Goal: Task Accomplishment & Management: Complete application form

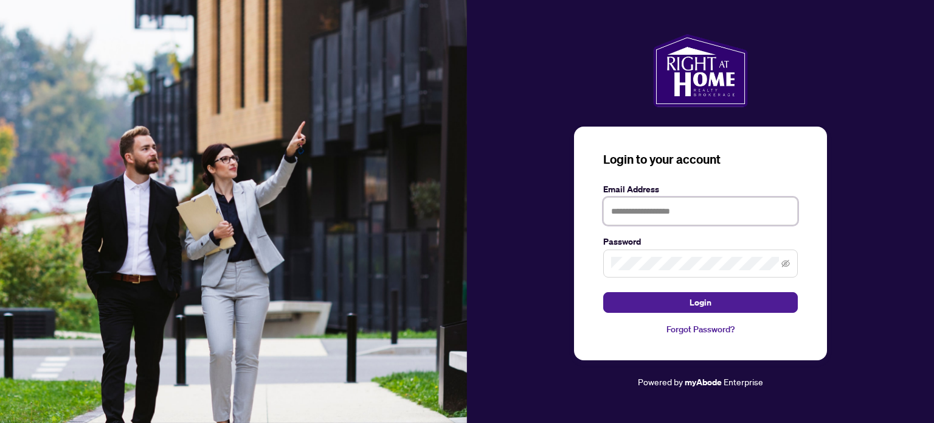
click at [653, 214] on input "text" at bounding box center [700, 211] width 195 height 28
type input "**********"
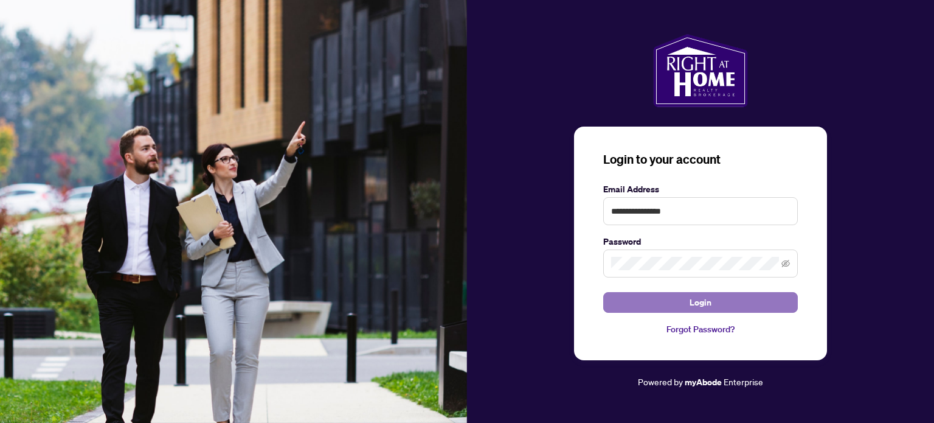
click at [644, 296] on button "Login" at bounding box center [700, 302] width 195 height 21
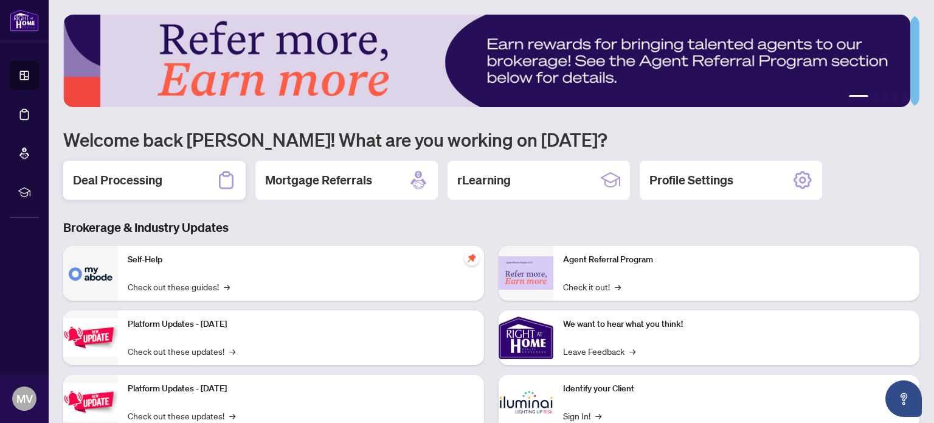
click at [138, 175] on h2 "Deal Processing" at bounding box center [117, 179] width 89 height 17
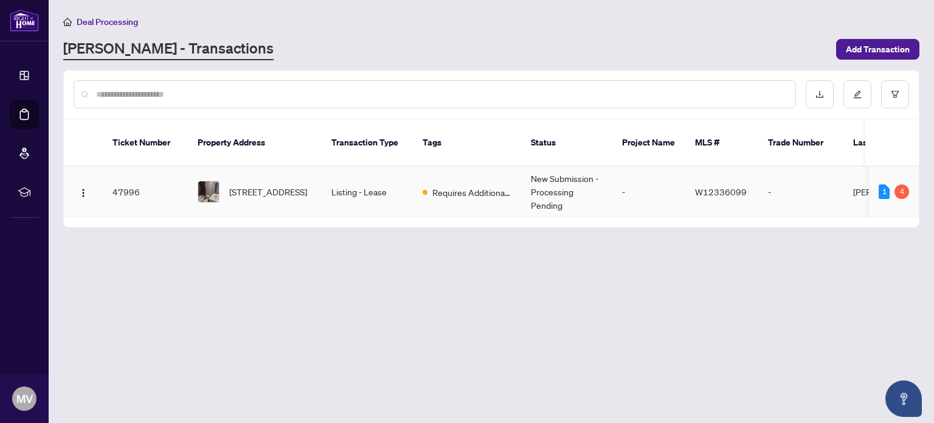
click at [589, 192] on td "New Submission - Processing Pending" at bounding box center [566, 192] width 91 height 50
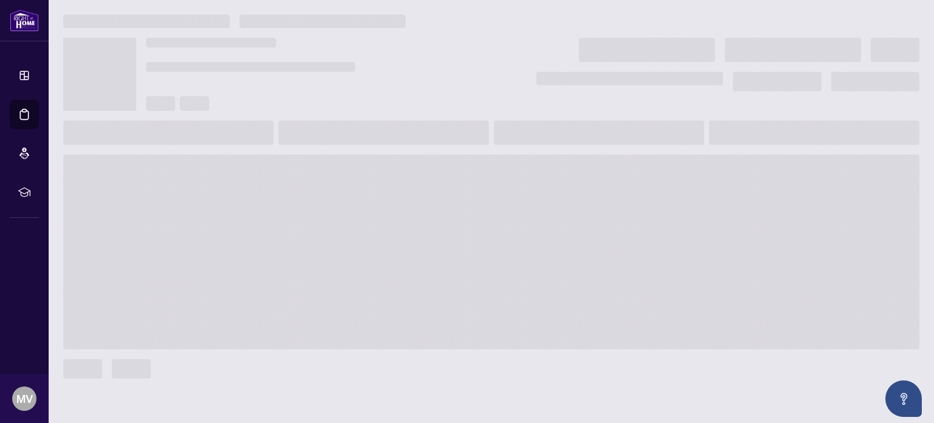
click at [589, 192] on span at bounding box center [491, 251] width 856 height 195
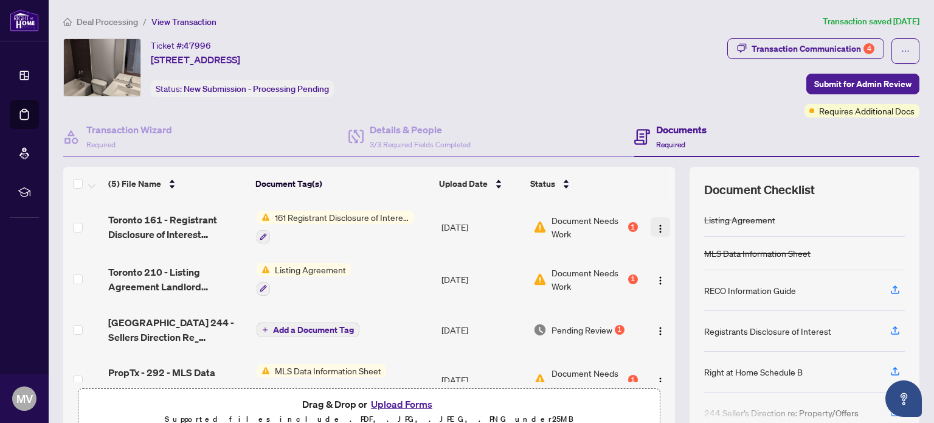
click at [655, 224] on img "button" at bounding box center [660, 229] width 10 height 10
click at [662, 142] on span "Required" at bounding box center [670, 144] width 29 height 9
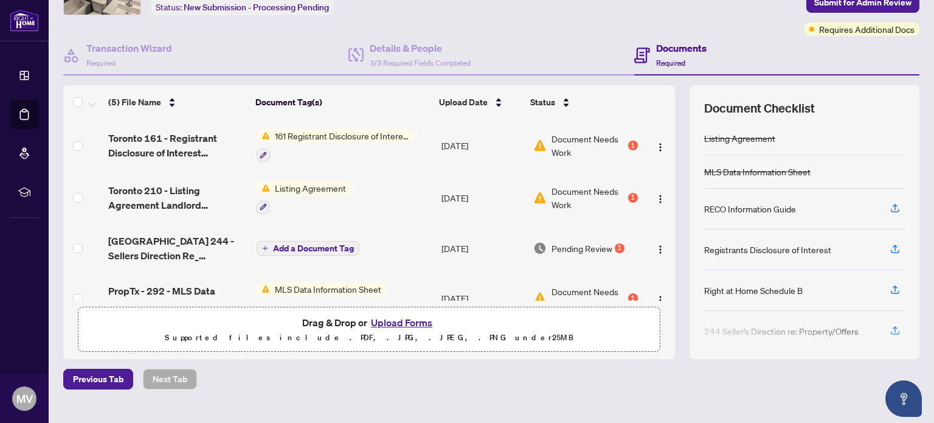
scroll to position [86, 0]
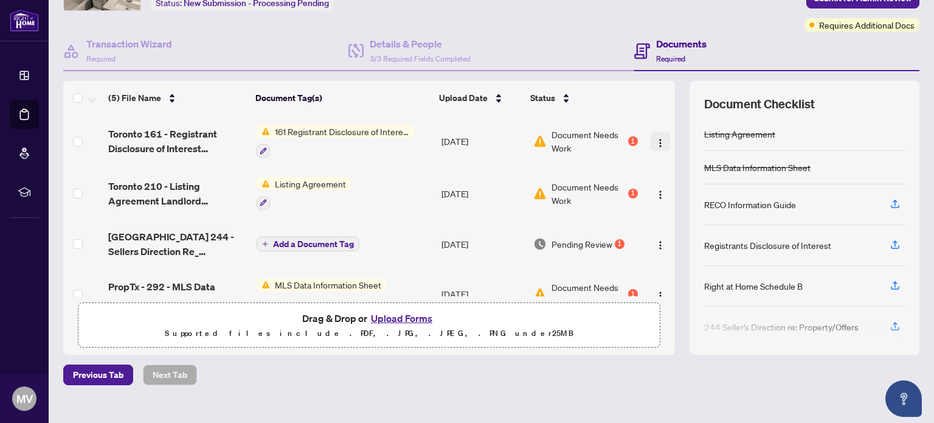
click at [655, 138] on img "button" at bounding box center [660, 143] width 10 height 10
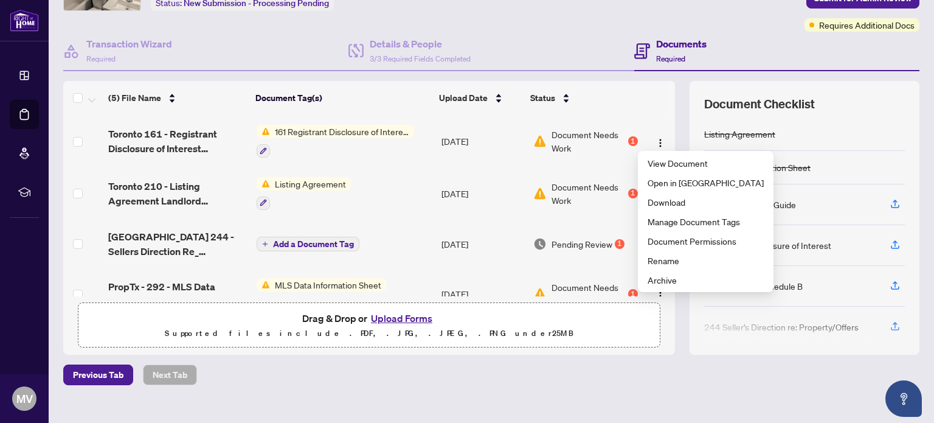
click at [373, 131] on span "161 Registrant Disclosure of Interest - Disposition ofProperty" at bounding box center [342, 131] width 144 height 13
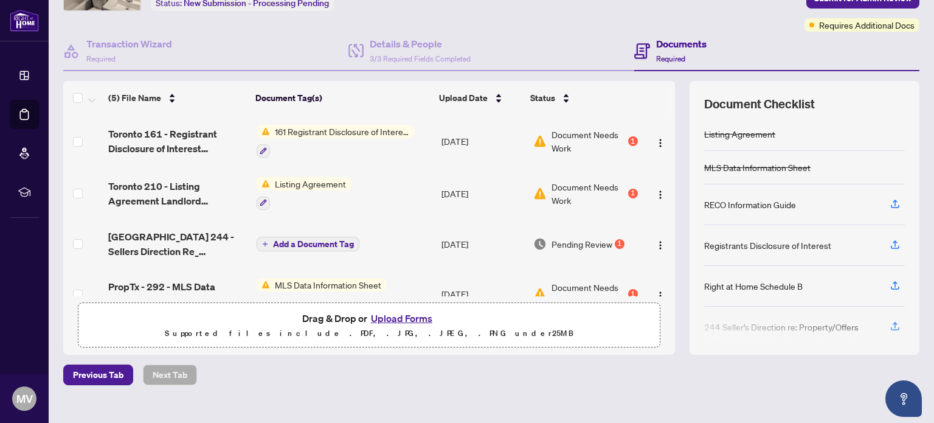
click at [384, 317] on button "Upload Forms" at bounding box center [401, 318] width 69 height 16
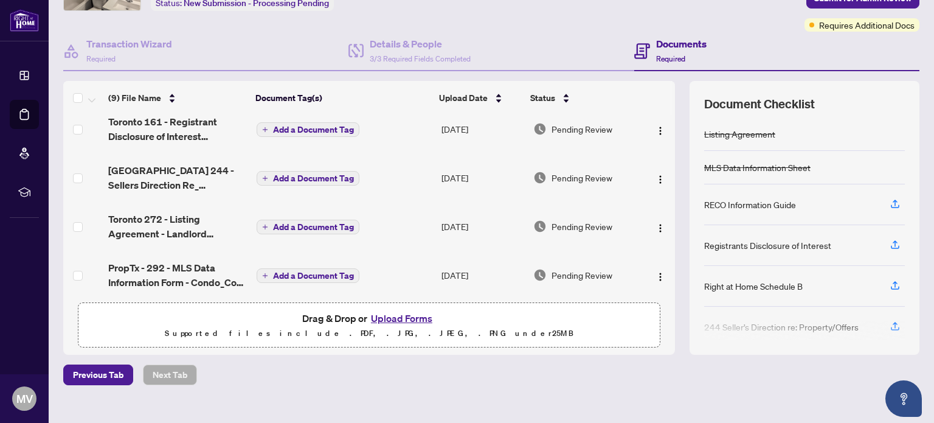
scroll to position [0, 0]
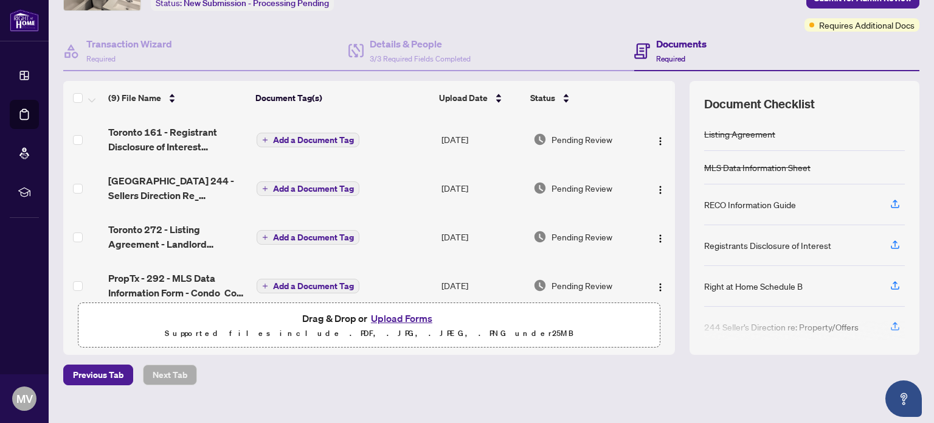
click at [285, 136] on span "Add a Document Tag" at bounding box center [313, 140] width 81 height 9
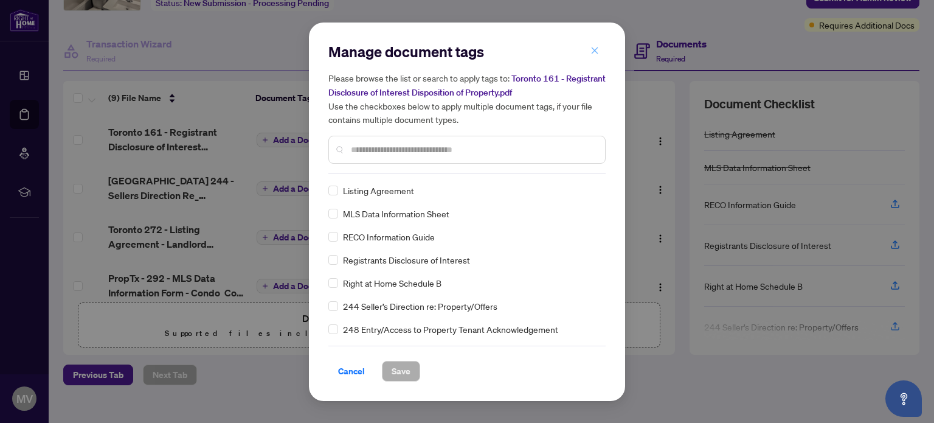
click at [593, 55] on icon "close" at bounding box center [594, 50] width 9 height 9
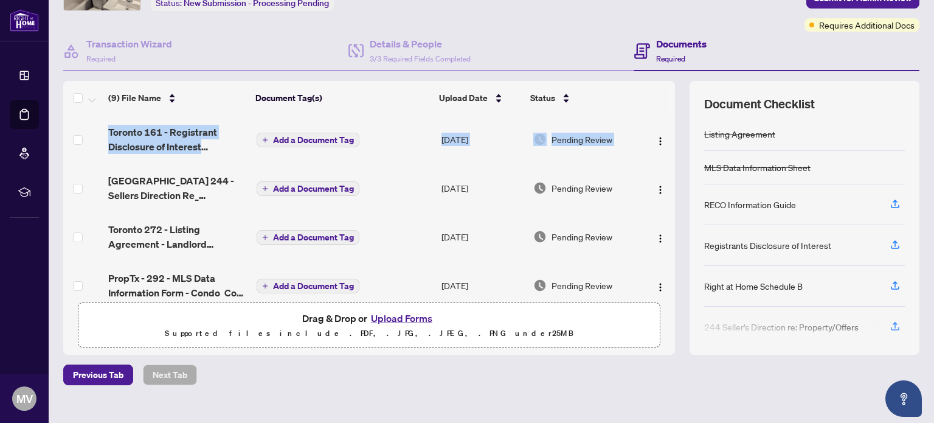
drag, startPoint x: 662, startPoint y: 133, endPoint x: 667, endPoint y: 155, distance: 22.6
click at [667, 155] on div "(9) File Name Document Tag(s) Upload Date Status [GEOGRAPHIC_DATA] 161 - Regist…" at bounding box center [491, 218] width 856 height 274
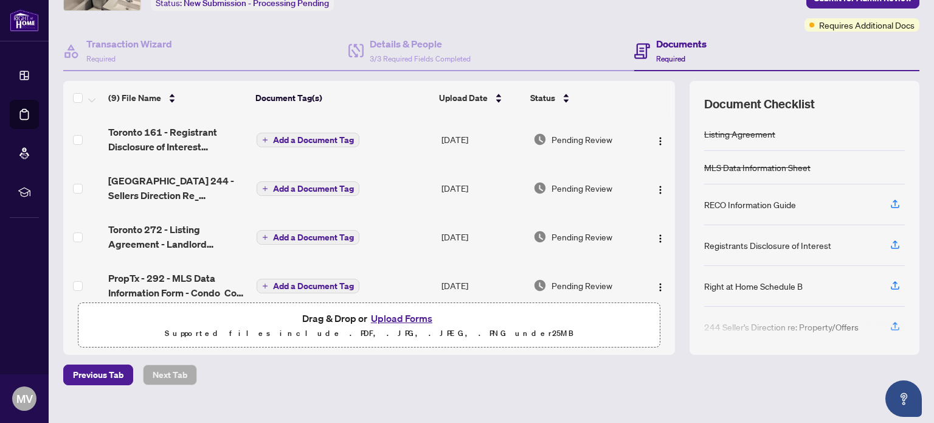
click at [580, 164] on td "Pending Review" at bounding box center [585, 188] width 114 height 49
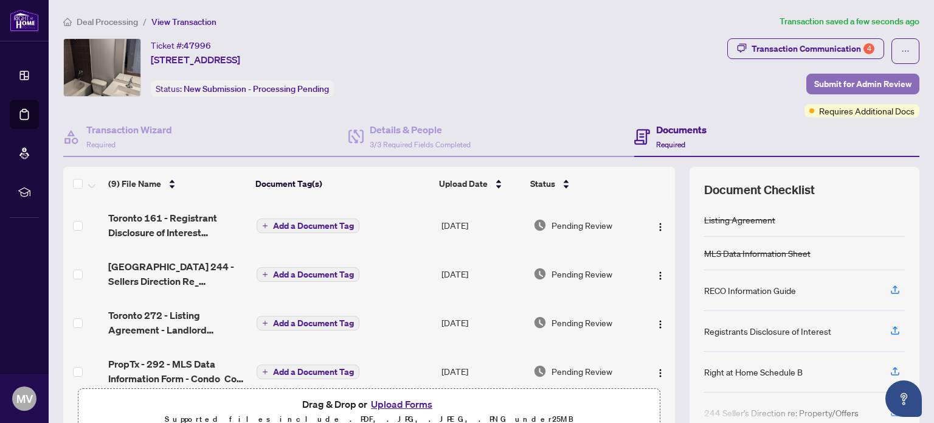
click at [821, 89] on span "Submit for Admin Review" at bounding box center [862, 83] width 97 height 19
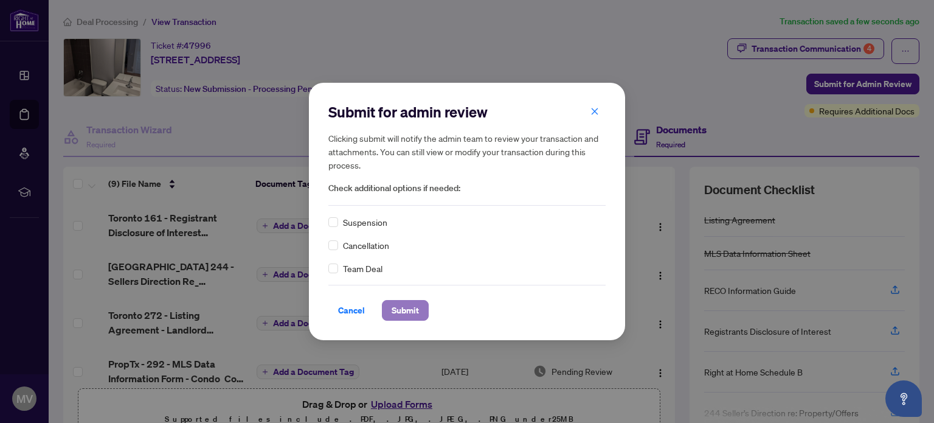
click at [401, 308] on span "Submit" at bounding box center [405, 309] width 27 height 19
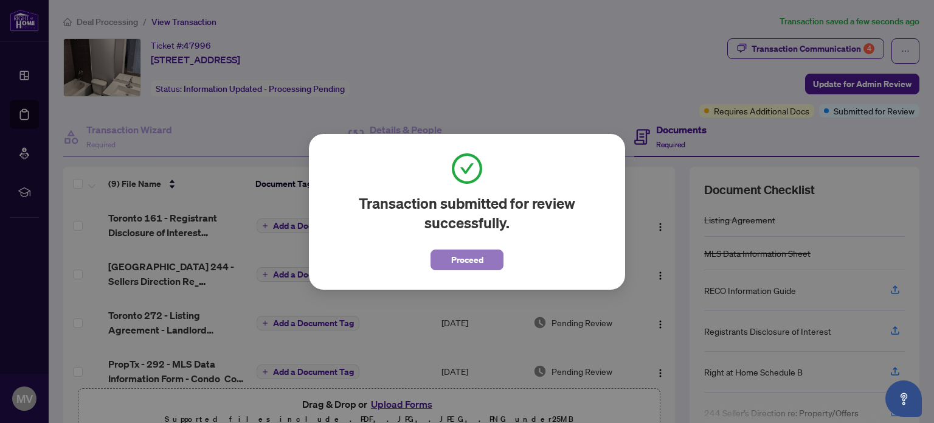
click at [460, 260] on span "Proceed" at bounding box center [467, 259] width 32 height 19
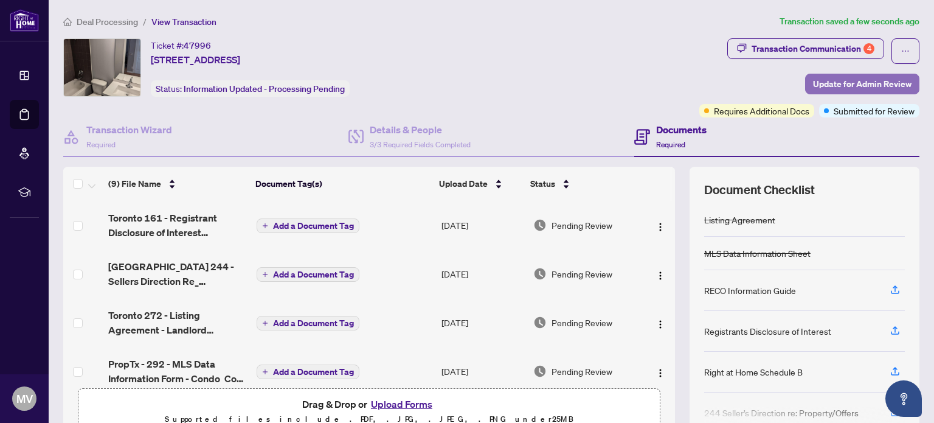
click at [829, 76] on span "Update for Admin Review" at bounding box center [862, 83] width 99 height 19
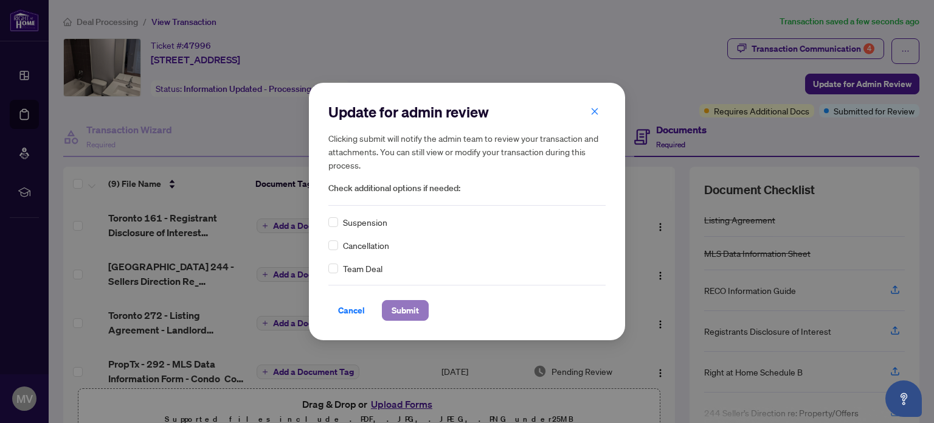
click at [408, 306] on span "Submit" at bounding box center [405, 309] width 27 height 19
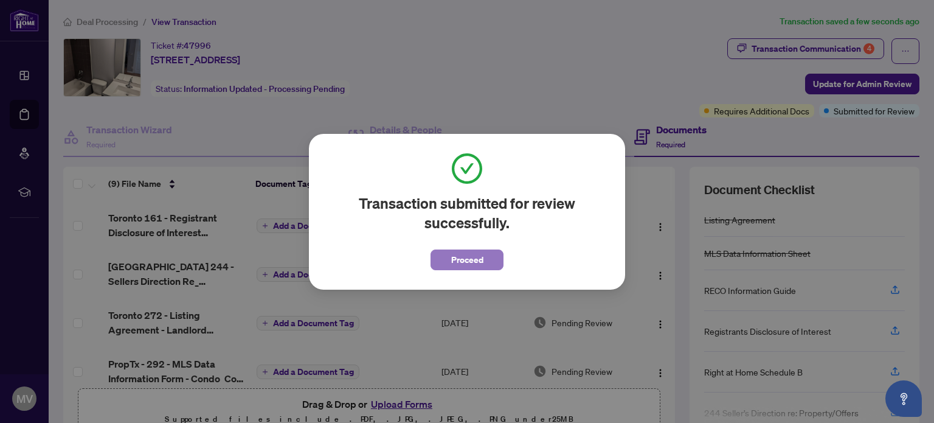
click at [444, 263] on button "Proceed" at bounding box center [466, 259] width 73 height 21
